Goal: Task Accomplishment & Management: Manage account settings

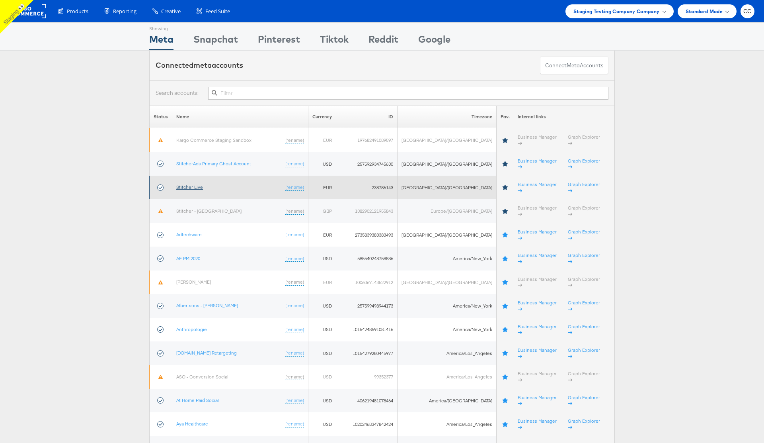
click at [196, 184] on link "Stitcher Live" at bounding box center [189, 187] width 27 height 6
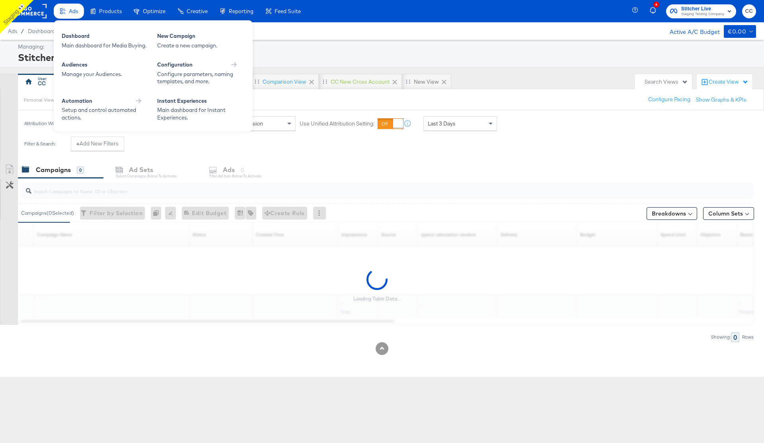
click at [66, 7] on div "Ads" at bounding box center [69, 12] width 30 height 16
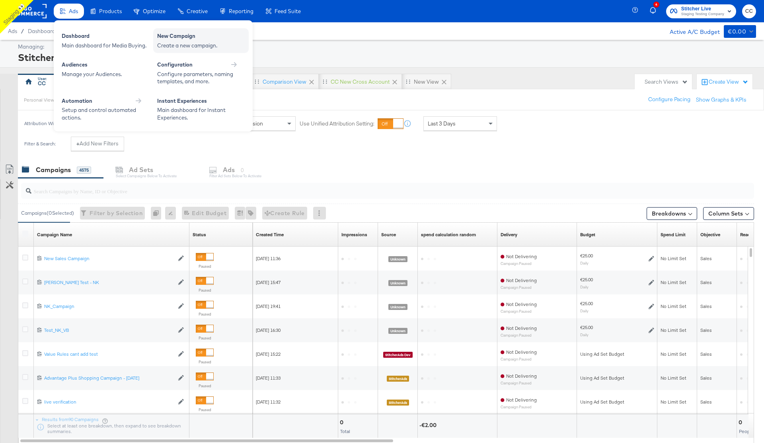
click at [207, 42] on div "Create a new campaign." at bounding box center [201, 46] width 88 height 8
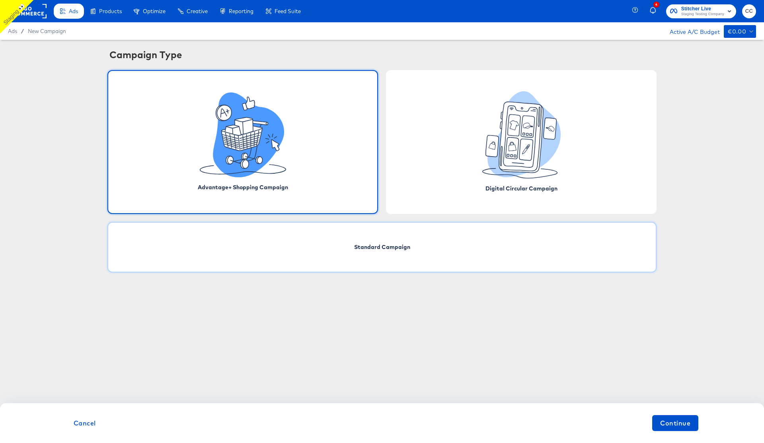
click at [405, 248] on span "Standard Campaign" at bounding box center [382, 247] width 56 height 8
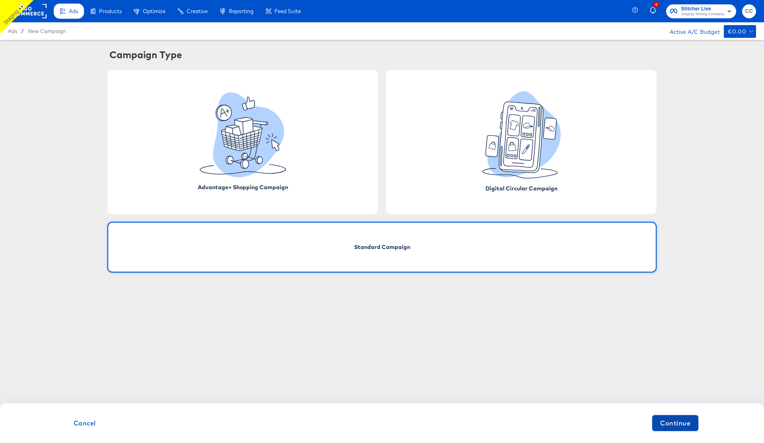
click at [675, 426] on span "Continue" at bounding box center [675, 422] width 30 height 11
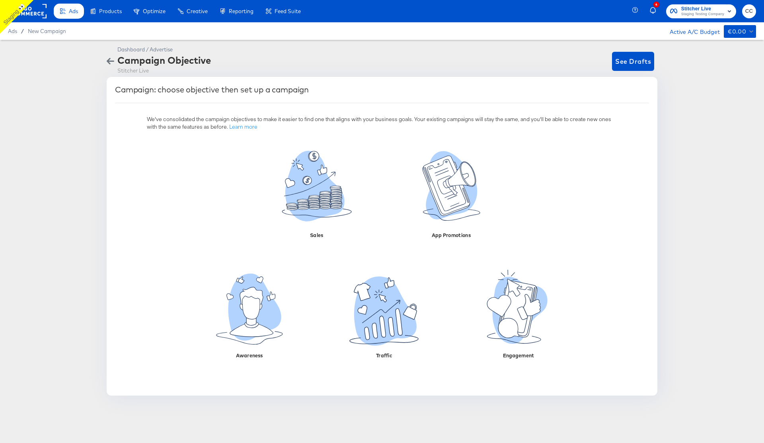
click at [748, 10] on span "CC" at bounding box center [750, 11] width 8 height 9
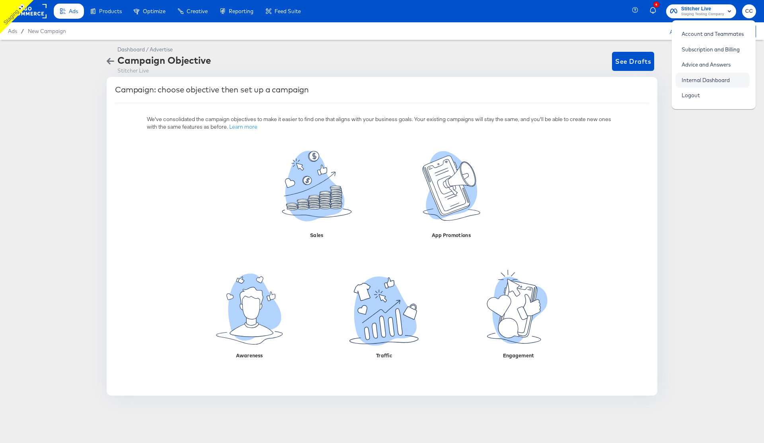
click at [721, 78] on link "Internal Dashboard" at bounding box center [706, 80] width 60 height 14
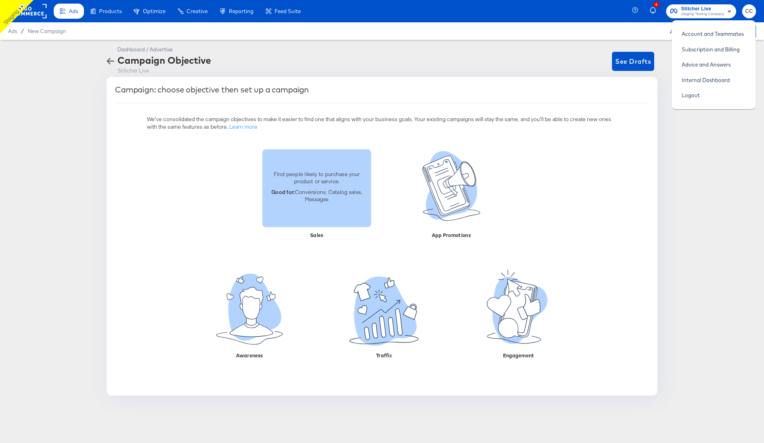
click at [319, 204] on div "Find people likely to purchase your product or service. Good for: Conversions, …" at bounding box center [316, 187] width 109 height 45
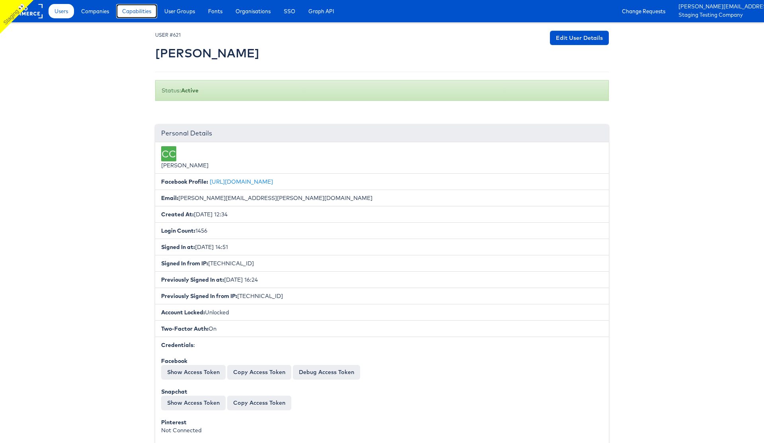
click at [141, 14] on span "Capabilities" at bounding box center [136, 11] width 29 height 8
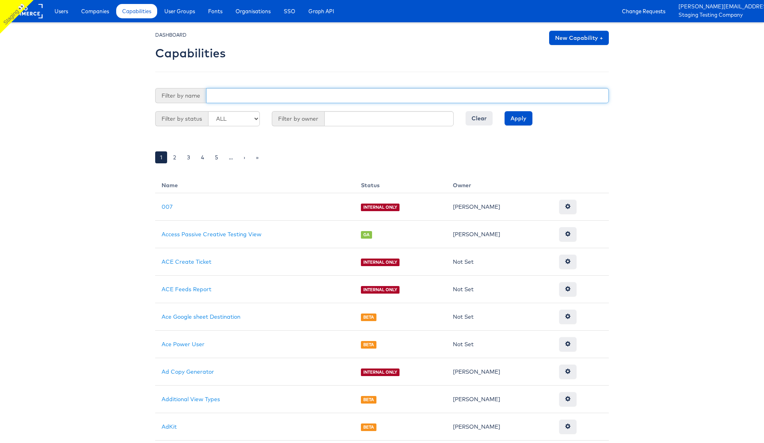
click at [260, 92] on input "text" at bounding box center [407, 95] width 403 height 15
type input "leg"
click at [505, 111] on input "Apply" at bounding box center [519, 118] width 28 height 14
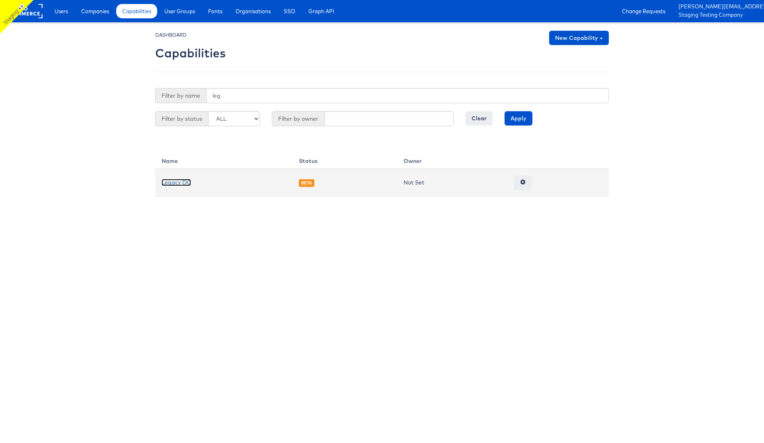
click at [177, 184] on link "Legacy DC" at bounding box center [176, 182] width 29 height 7
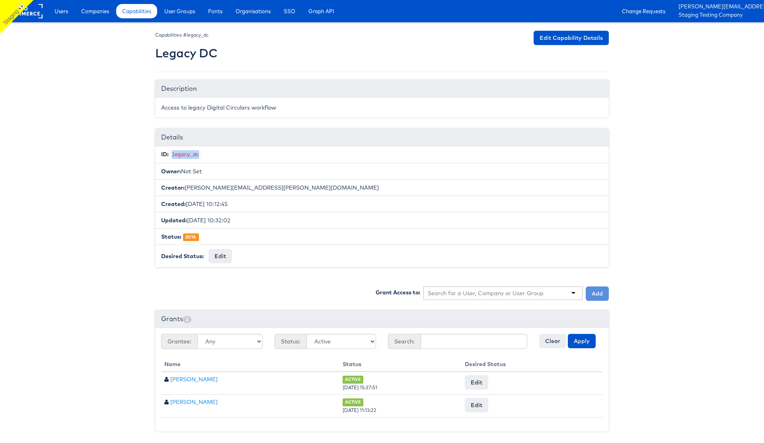
drag, startPoint x: 172, startPoint y: 152, endPoint x: 240, endPoint y: 152, distance: 67.3
click at [240, 152] on li "ID: legacy_dc" at bounding box center [382, 154] width 454 height 17
click at [216, 255] on button "Edit" at bounding box center [220, 256] width 23 height 14
click at [254, 255] on select "-- No Change -- GA BETA INTERNAL ONLY ARCHIVED" at bounding box center [242, 256] width 66 height 15
select select "GENERAL_AVAILABILITY"
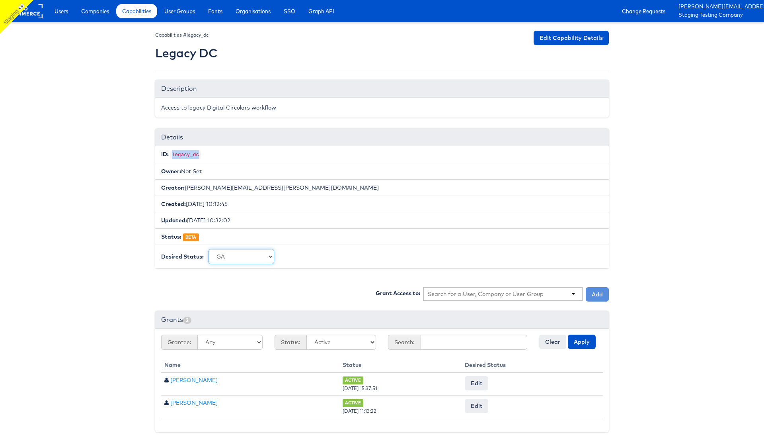
click at [209, 249] on select "-- No Change -- GA BETA INTERNAL ONLY ARCHIVED" at bounding box center [242, 256] width 66 height 15
click at [300, 256] on input "Request Change" at bounding box center [301, 256] width 45 height 11
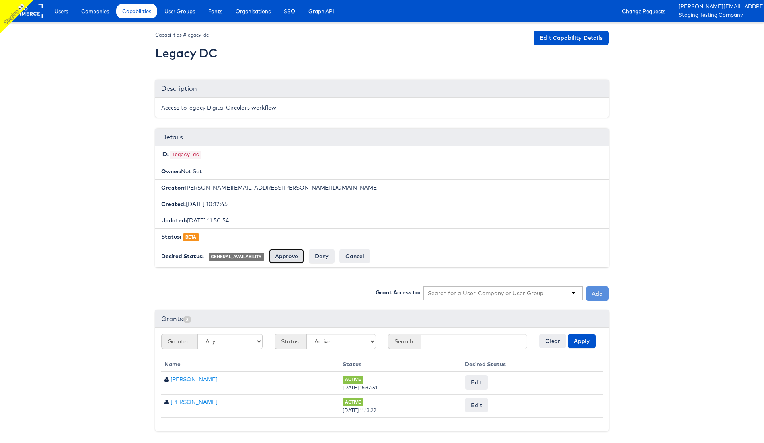
click at [293, 254] on input "Approve" at bounding box center [286, 256] width 35 height 14
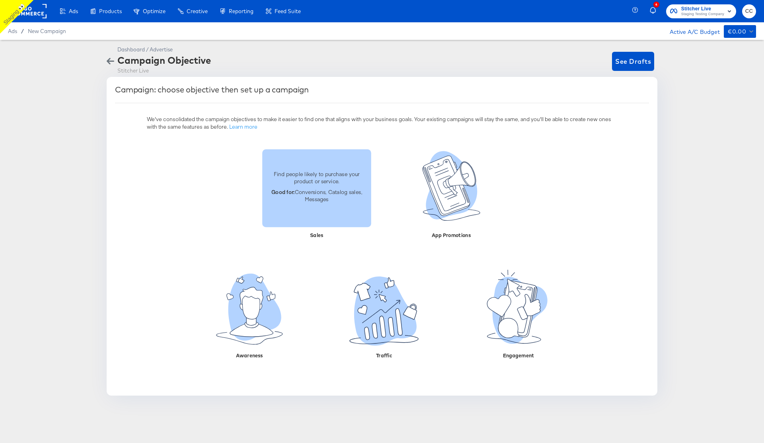
click at [310, 193] on p "Good for: Conversions, Catalog sales, Messages" at bounding box center [317, 195] width 100 height 15
